Goal: Task Accomplishment & Management: Complete application form

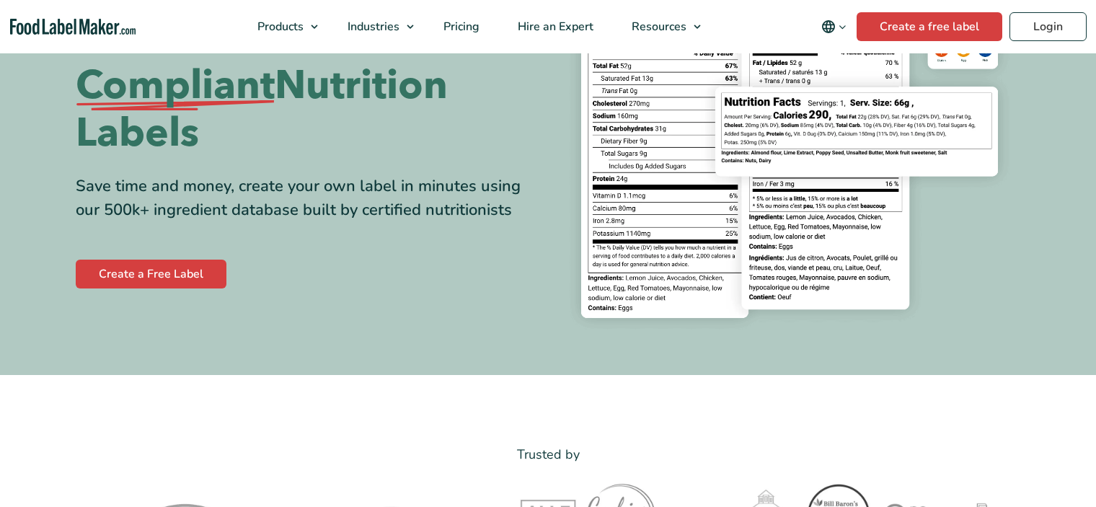
scroll to position [216, 0]
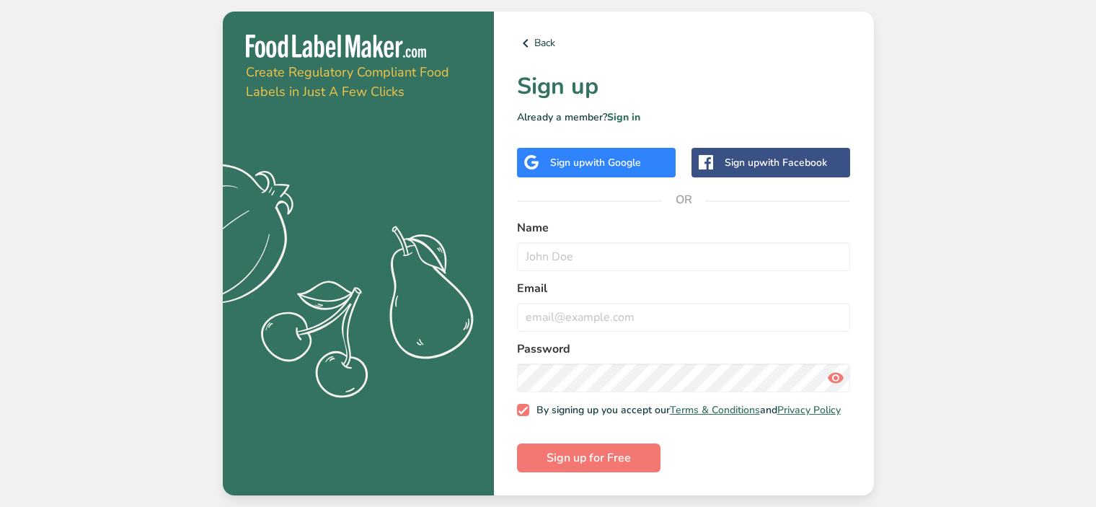
click at [586, 156] on span "with Google" at bounding box center [613, 163] width 56 height 14
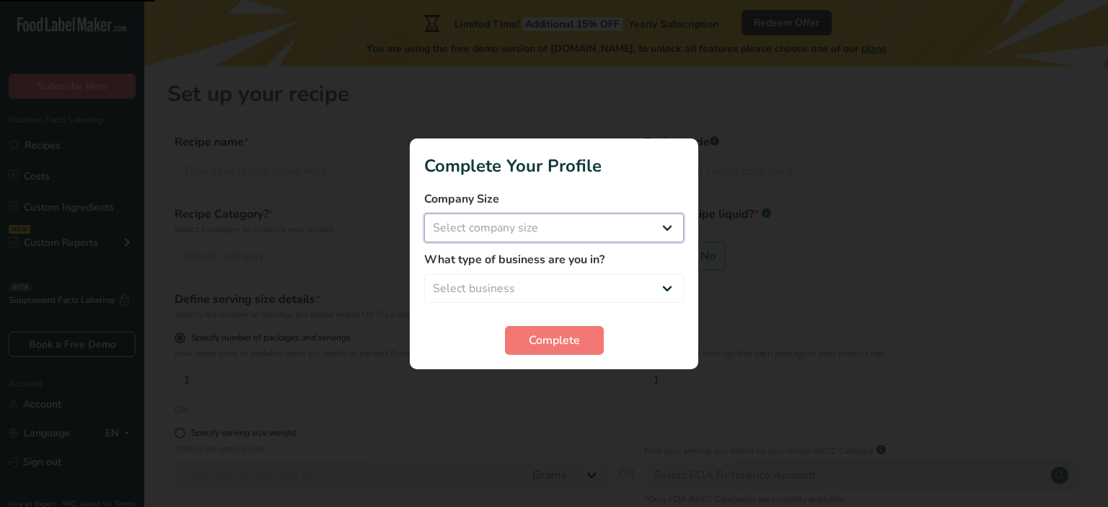
click at [534, 227] on select "Select company size Fewer than 10 Employees 10 to 50 Employees 51 to 500 Employ…" at bounding box center [554, 228] width 260 height 29
select select "1"
click at [424, 214] on select "Select company size Fewer than 10 Employees 10 to 50 Employees 51 to 500 Employ…" at bounding box center [554, 228] width 260 height 29
click at [538, 286] on select "Select business Packaged Food Manufacturer Restaurant & Cafe Bakery Meal Plans …" at bounding box center [554, 288] width 260 height 29
select select "1"
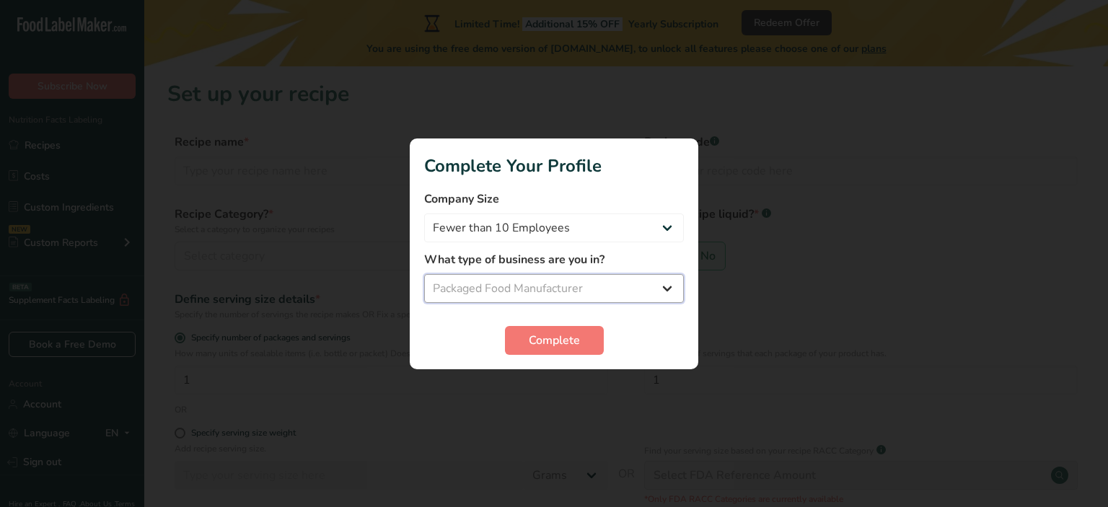
click at [424, 274] on select "Select business Packaged Food Manufacturer Restaurant & Cafe Bakery Meal Plans …" at bounding box center [554, 288] width 260 height 29
click at [554, 336] on span "Complete" at bounding box center [554, 340] width 51 height 17
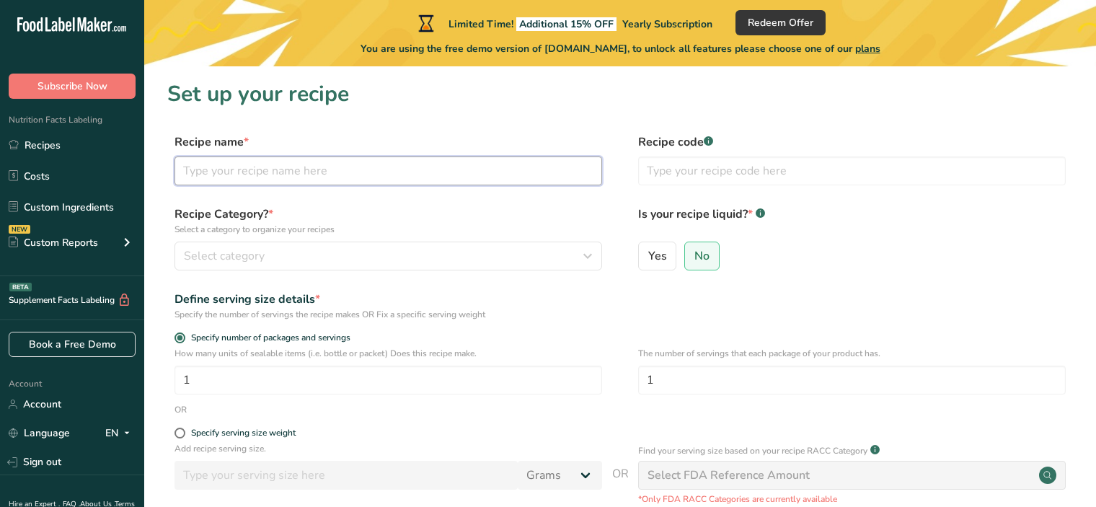
click at [349, 176] on input "text" at bounding box center [389, 171] width 428 height 29
